Goal: Information Seeking & Learning: Learn about a topic

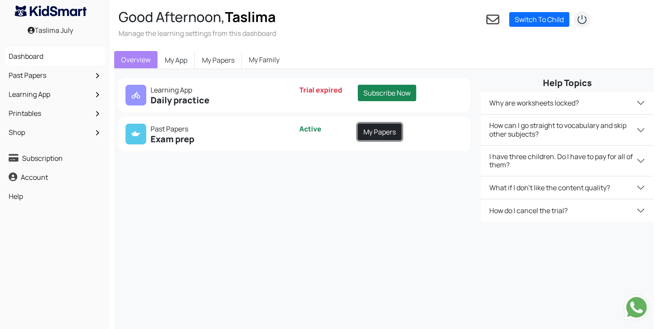
click at [385, 128] on link "My Papers" at bounding box center [380, 132] width 44 height 16
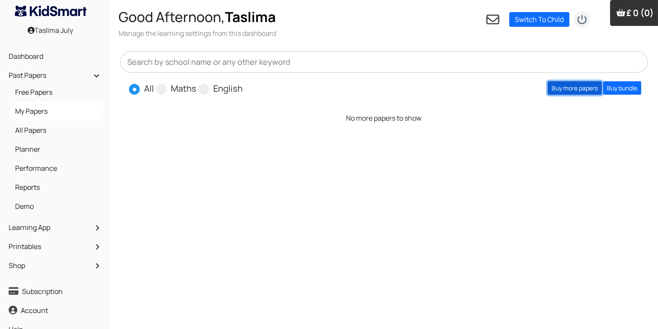
click at [576, 87] on link "Buy more papers" at bounding box center [575, 87] width 54 height 13
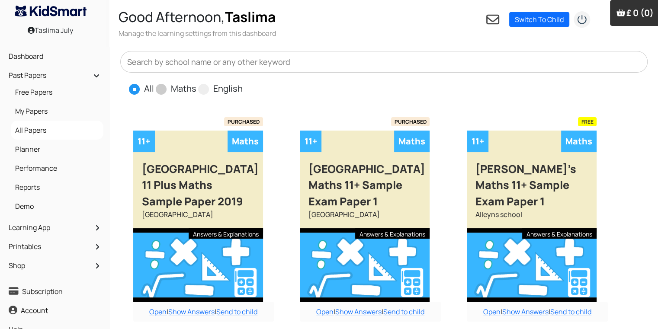
click at [186, 90] on label "Maths" at bounding box center [184, 88] width 26 height 13
click at [196, 88] on input "Maths" at bounding box center [199, 85] width 6 height 6
radio input "true"
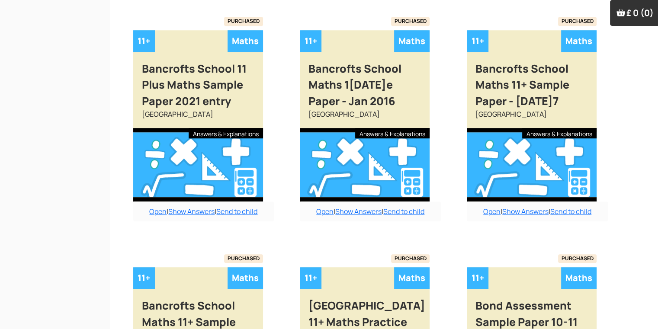
scroll to position [758, 0]
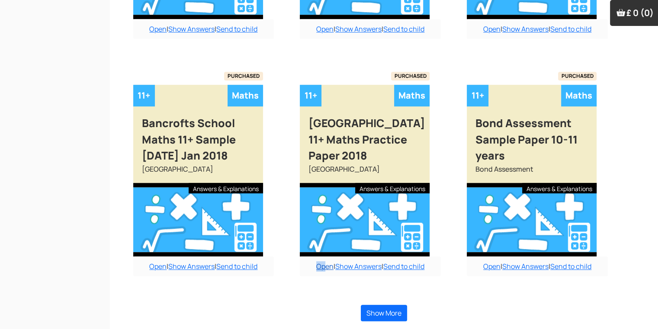
drag, startPoint x: 405, startPoint y: 249, endPoint x: 324, endPoint y: 268, distance: 83.5
click at [324, 268] on div "Buy answers for just this paper for £6 or buy the bundle and save money. Add to…" at bounding box center [370, 177] width 158 height 229
click at [325, 267] on link "Open" at bounding box center [324, 267] width 17 height 10
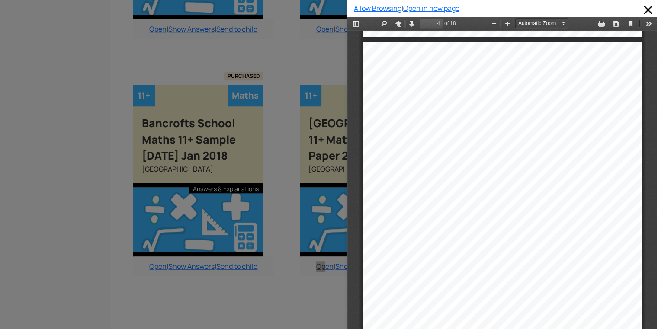
scroll to position [1466, 0]
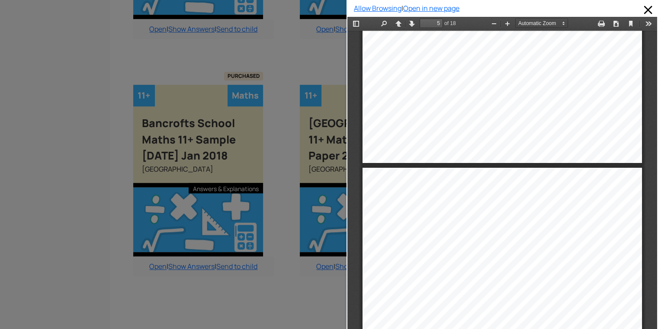
click at [651, 144] on div "Allow Browsing | Open in new page" at bounding box center [501, 164] width 311 height 329
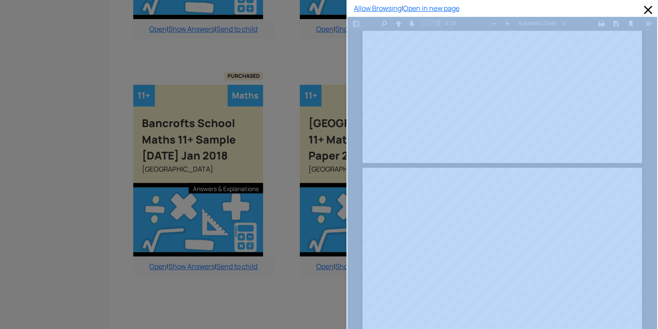
click at [651, 144] on div "Allow Browsing | Open in new page" at bounding box center [501, 164] width 311 height 329
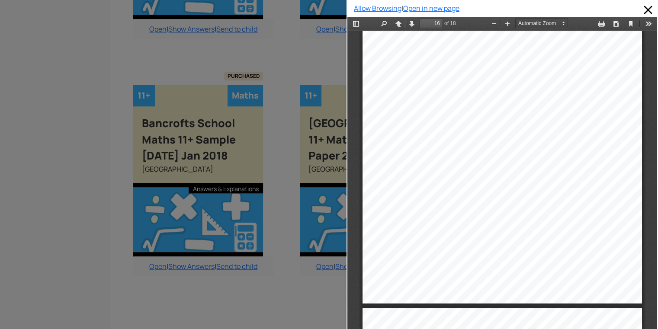
scroll to position [5996, 0]
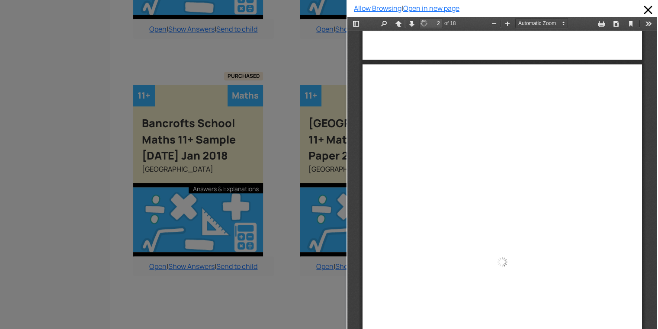
drag, startPoint x: 647, startPoint y: 295, endPoint x: 1003, endPoint y: 81, distance: 414.9
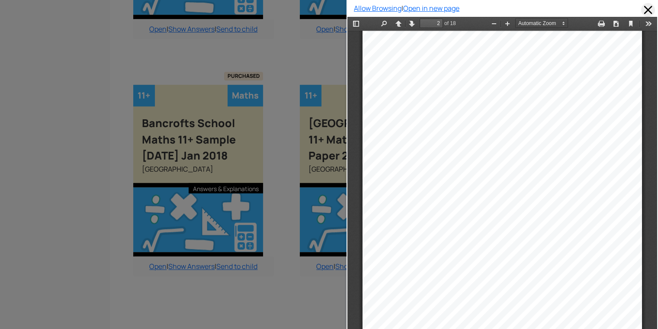
click at [646, 9] on span at bounding box center [648, 10] width 14 height 14
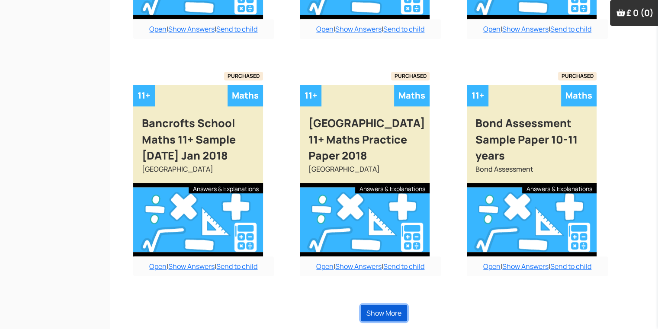
click at [388, 312] on button "Show More" at bounding box center [384, 313] width 46 height 16
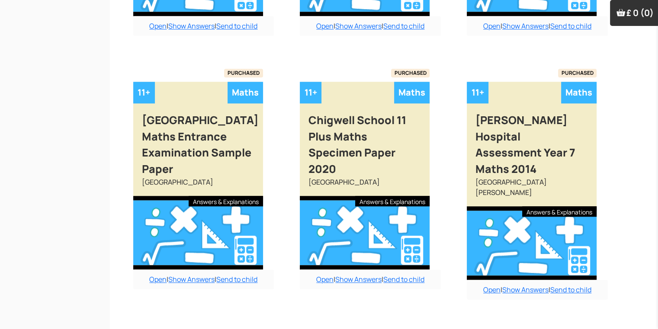
scroll to position [1000, 0]
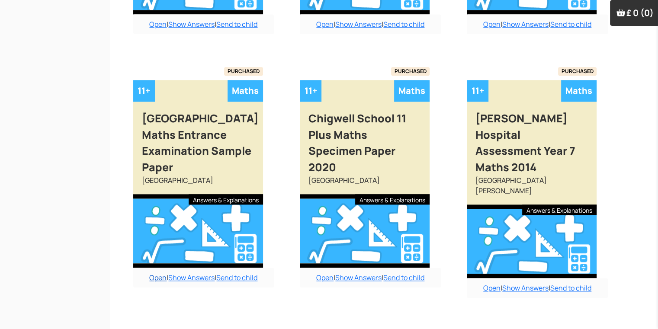
click at [156, 277] on link "Open" at bounding box center [157, 278] width 17 height 10
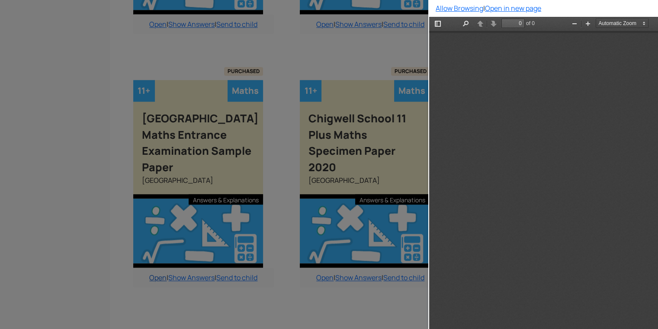
scroll to position [0, 0]
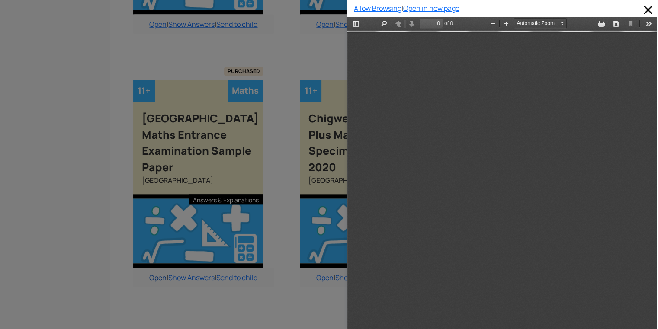
click at [156, 277] on div at bounding box center [173, 164] width 346 height 329
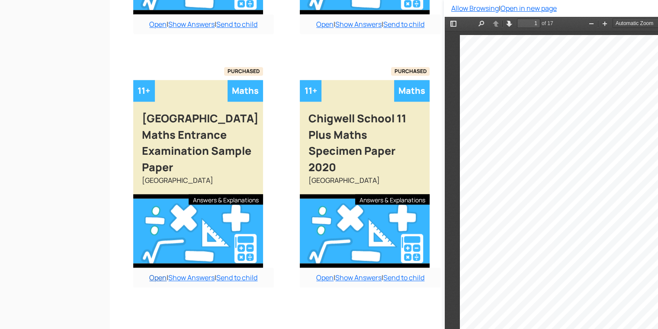
scroll to position [4, 0]
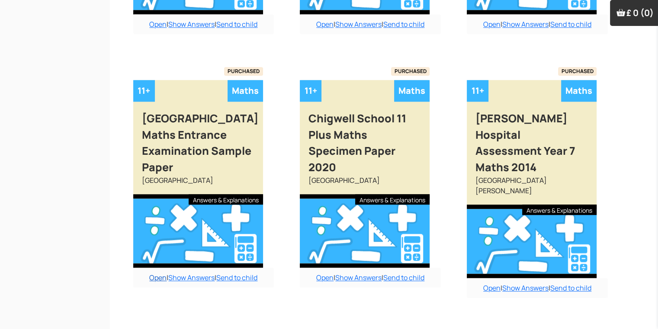
click at [156, 277] on link "Open" at bounding box center [157, 278] width 17 height 10
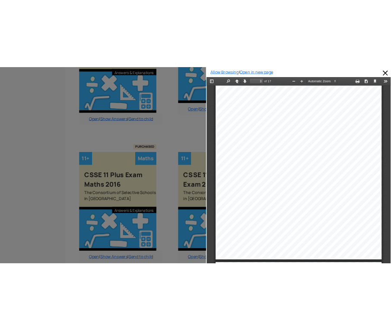
scroll to position [1711, 0]
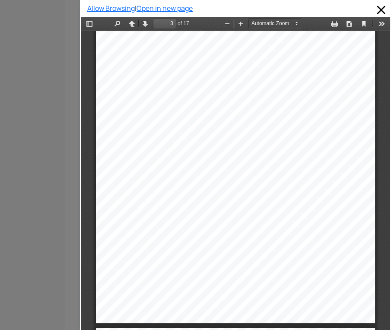
click at [192, 130] on div "3  You are given two numbers 0.35 and ! ! (a) Convert 0.35 into a fraction an…" at bounding box center [235, 124] width 279 height 395
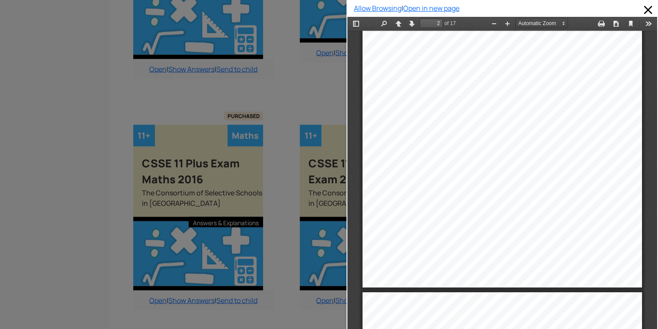
scroll to position [560, 0]
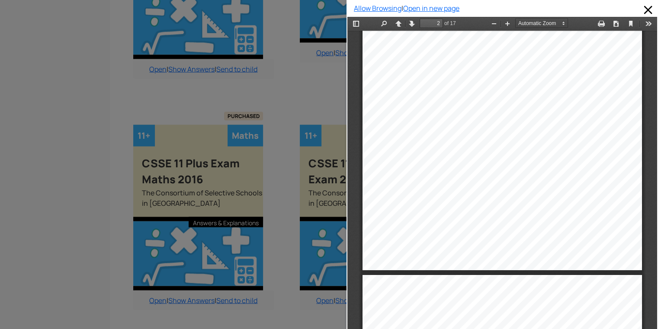
click at [215, 47] on div at bounding box center [173, 164] width 346 height 329
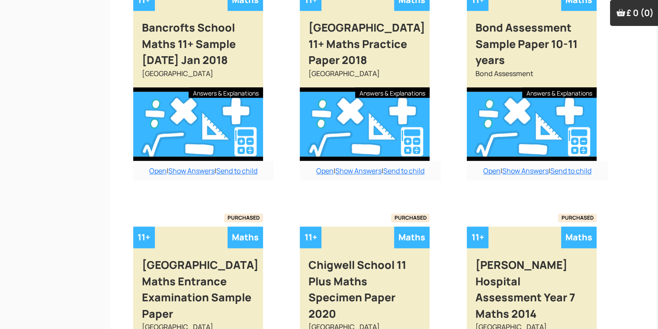
scroll to position [949, 0]
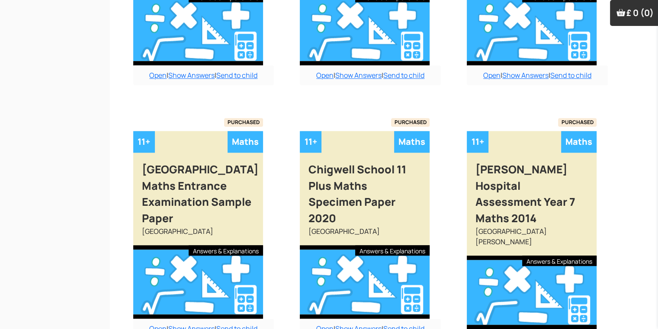
click at [155, 328] on link "Open" at bounding box center [157, 329] width 17 height 10
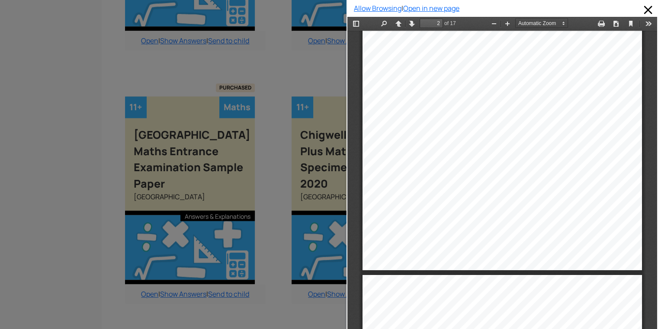
scroll to position [984, 9]
click at [616, 114] on div "2 Section A  Write down the number three hundred and fifty eight thousand nin…" at bounding box center [501, 72] width 279 height 395
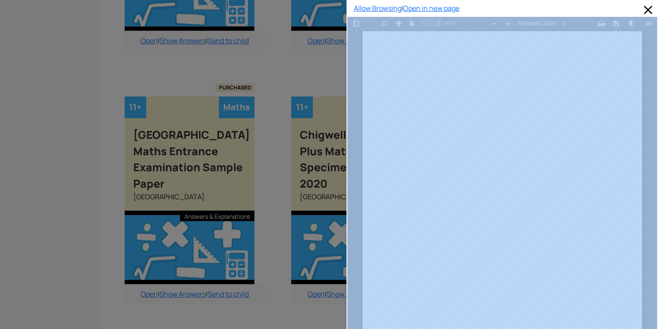
drag, startPoint x: 346, startPoint y: 175, endPoint x: 247, endPoint y: 161, distance: 99.6
click at [247, 161] on div "All Maths English Buy answers for just this paper for £6 or buy the bundle and …" at bounding box center [375, 77] width 548 height 2028
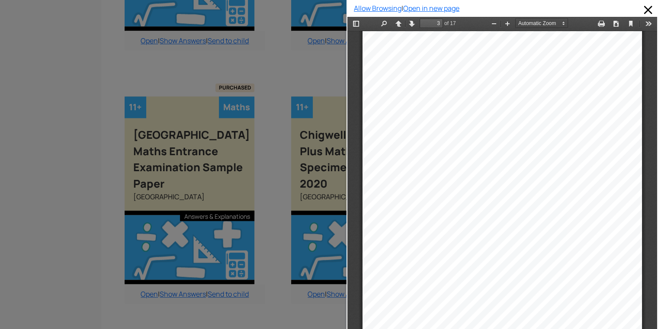
click at [433, 105] on div "3  You are given two numbers 0.35 and ! ! (a) Convert 0.35 into a fraction an…" at bounding box center [501, 228] width 279 height 395
drag, startPoint x: 650, startPoint y: 89, endPoint x: 998, endPoint y: 107, distance: 348.2
click at [509, 170] on div "Find the product of these two numbers, write the answer as a" at bounding box center [515, 173] width 153 height 6
drag, startPoint x: 511, startPoint y: 169, endPoint x: 588, endPoint y: 241, distance: 105.3
drag, startPoint x: 588, startPoint y: 241, endPoint x: 274, endPoint y: 186, distance: 318.7
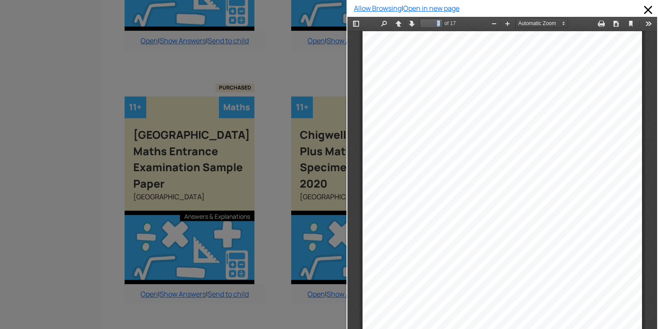
click at [347, 186] on html "Thumbnails Document Outline Attachments Previous Next Highlight all Match case …" at bounding box center [502, 180] width 310 height 327
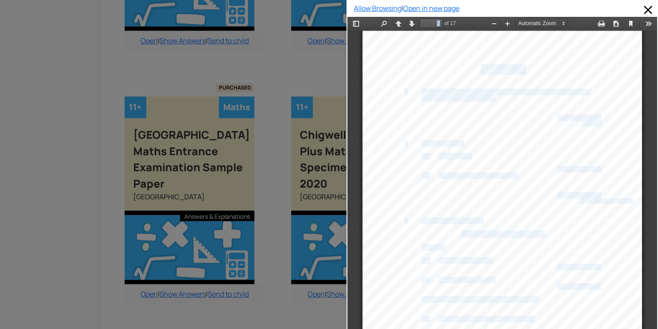
click at [378, 282] on div "2 Section A  Write down the number three hundred and fifty eight thousand nin…" at bounding box center [501, 228] width 279 height 395
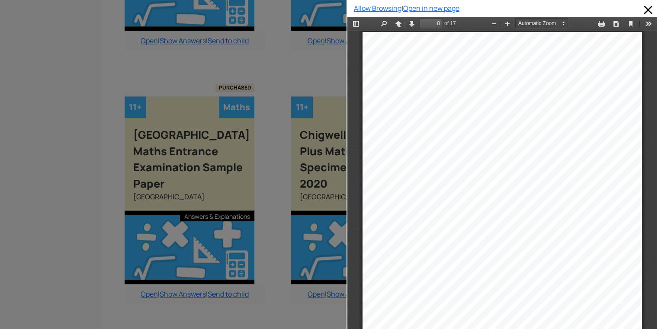
scroll to position [2804, 0]
click at [624, 255] on div "12  Gryffindor house celebrated another Quidditch victory by playing a game…" at bounding box center [501, 230] width 279 height 395
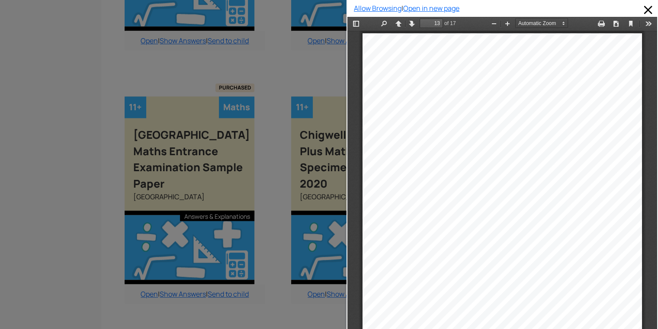
click at [624, 255] on div "13  Which is greater 90% of 10 % of 300 or 80% of 20% of 200? You must show…" at bounding box center [501, 230] width 279 height 395
drag, startPoint x: 355, startPoint y: 198, endPoint x: 343, endPoint y: 213, distance: 19.4
click at [347, 213] on html "Thumbnails Document Outline Attachments Previous Next Highlight all Match case …" at bounding box center [502, 180] width 310 height 327
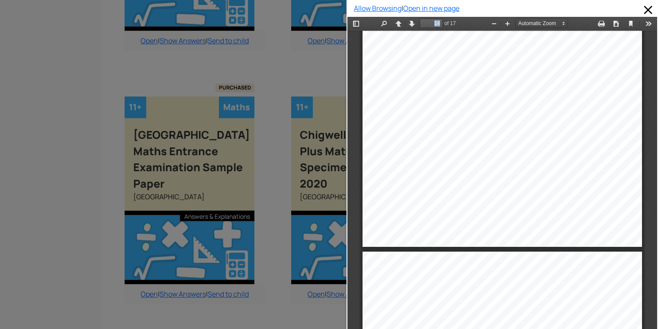
type input "15"
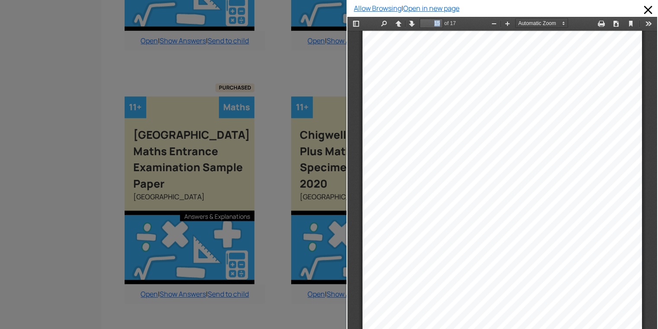
scroll to position [5754, 0]
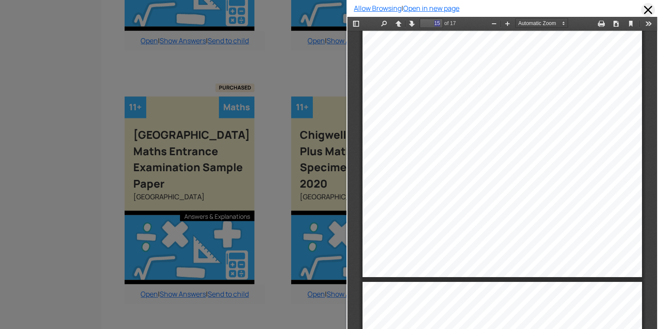
click at [642, 10] on span at bounding box center [648, 10] width 14 height 14
